Goal: Task Accomplishment & Management: Manage account settings

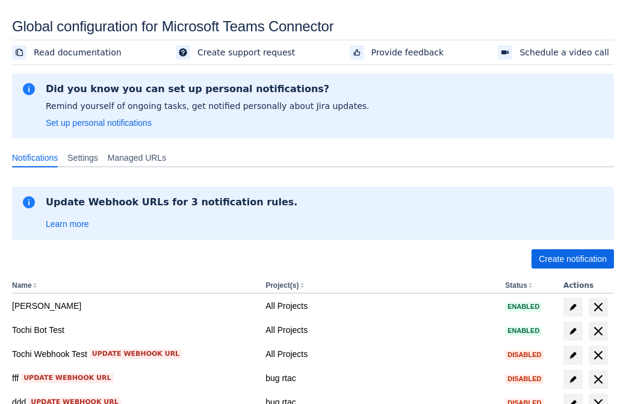
click at [572, 259] on span "Create notification" at bounding box center [572, 258] width 68 height 19
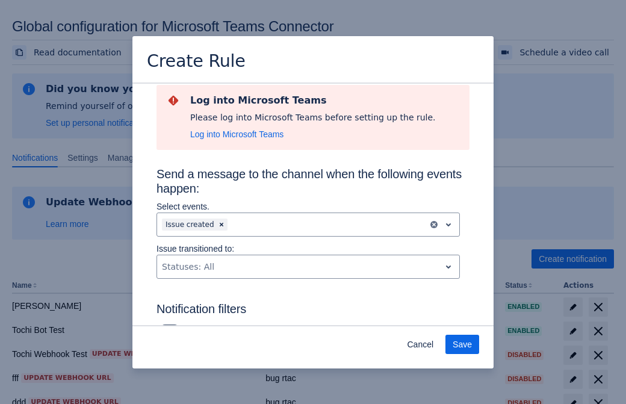
type input "RuleName-900623New Rule (44)"
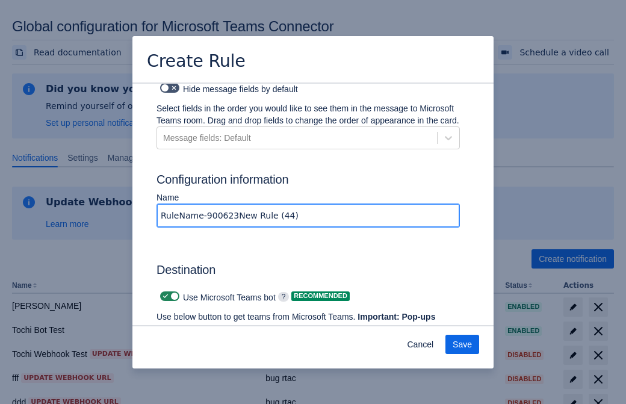
click at [223, 342] on span "Authenticate in Microsoft Teams" at bounding box center [223, 351] width 119 height 19
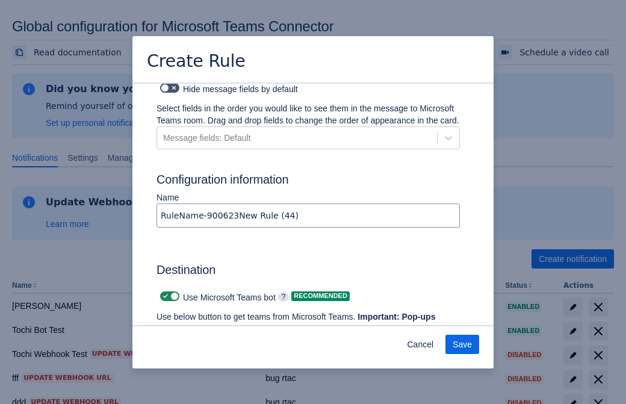
scroll to position [0, 0]
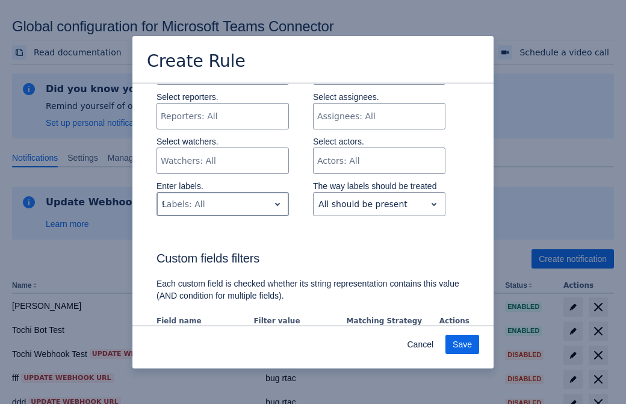
type input "900623_label"
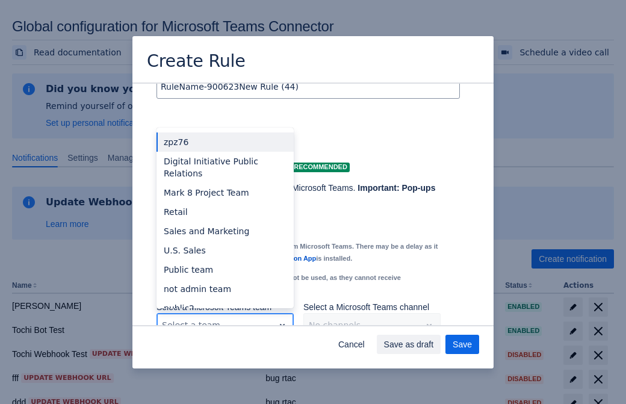
click at [224, 202] on div "Retail" at bounding box center [224, 211] width 137 height 19
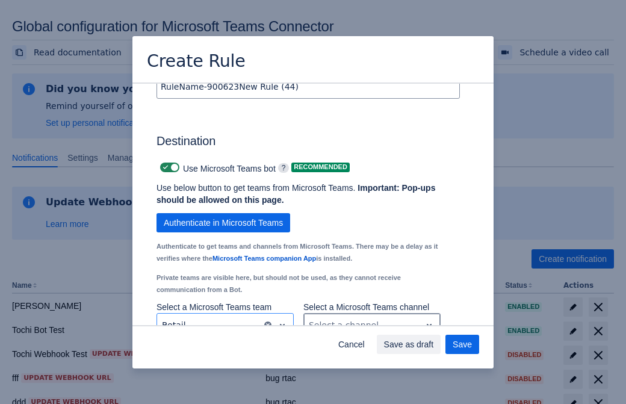
click at [371, 318] on div "Scrollable content" at bounding box center [362, 325] width 107 height 14
click at [462, 344] on span "Save" at bounding box center [461, 343] width 19 height 19
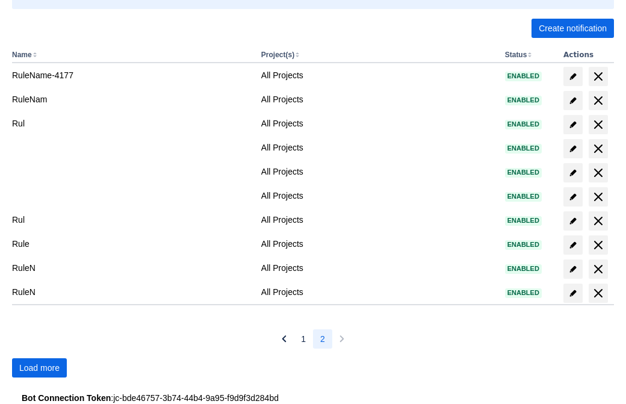
click at [39, 368] on span "Load more" at bounding box center [39, 367] width 40 height 19
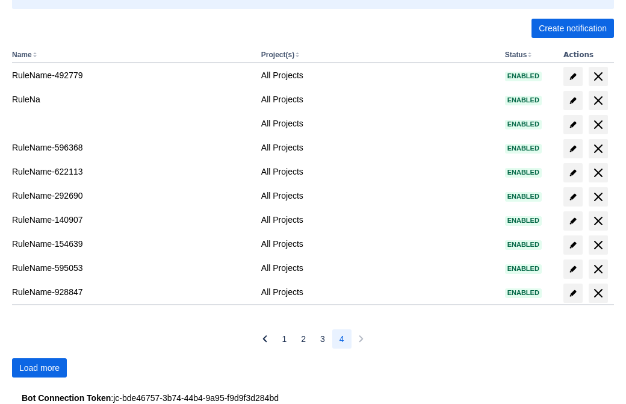
click at [39, 368] on span "Load more" at bounding box center [39, 367] width 40 height 19
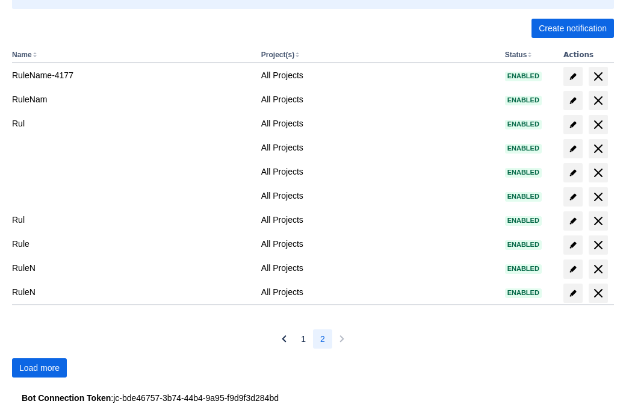
click at [39, 368] on span "Load more" at bounding box center [39, 367] width 40 height 19
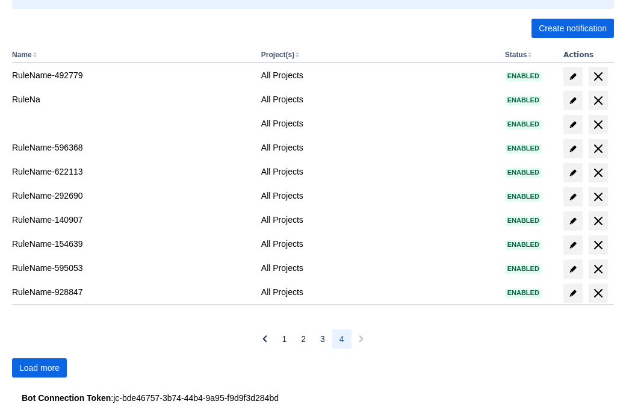
click at [39, 368] on span "Load more" at bounding box center [39, 367] width 40 height 19
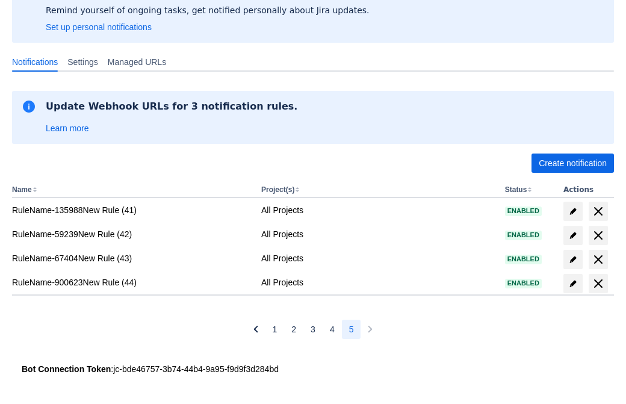
scroll to position [96, 0]
click at [597, 283] on span "delete" at bounding box center [598, 283] width 14 height 14
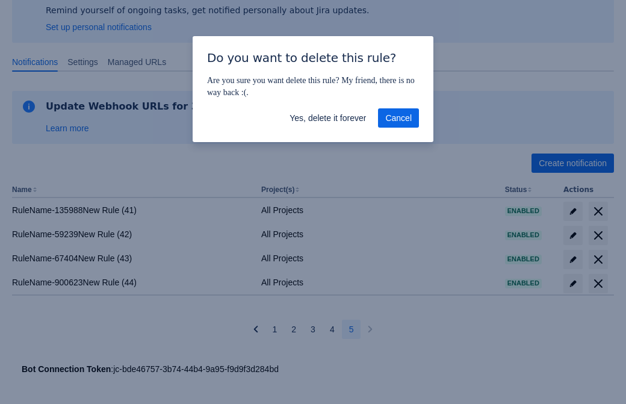
click at [327, 118] on span "Yes, delete it forever" at bounding box center [327, 117] width 76 height 19
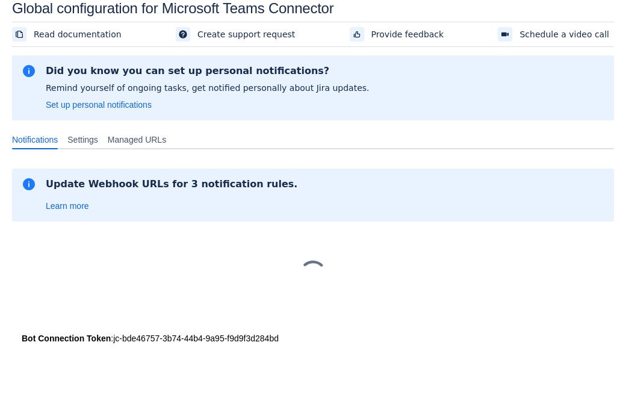
scroll to position [18, 0]
